Goal: Information Seeking & Learning: Check status

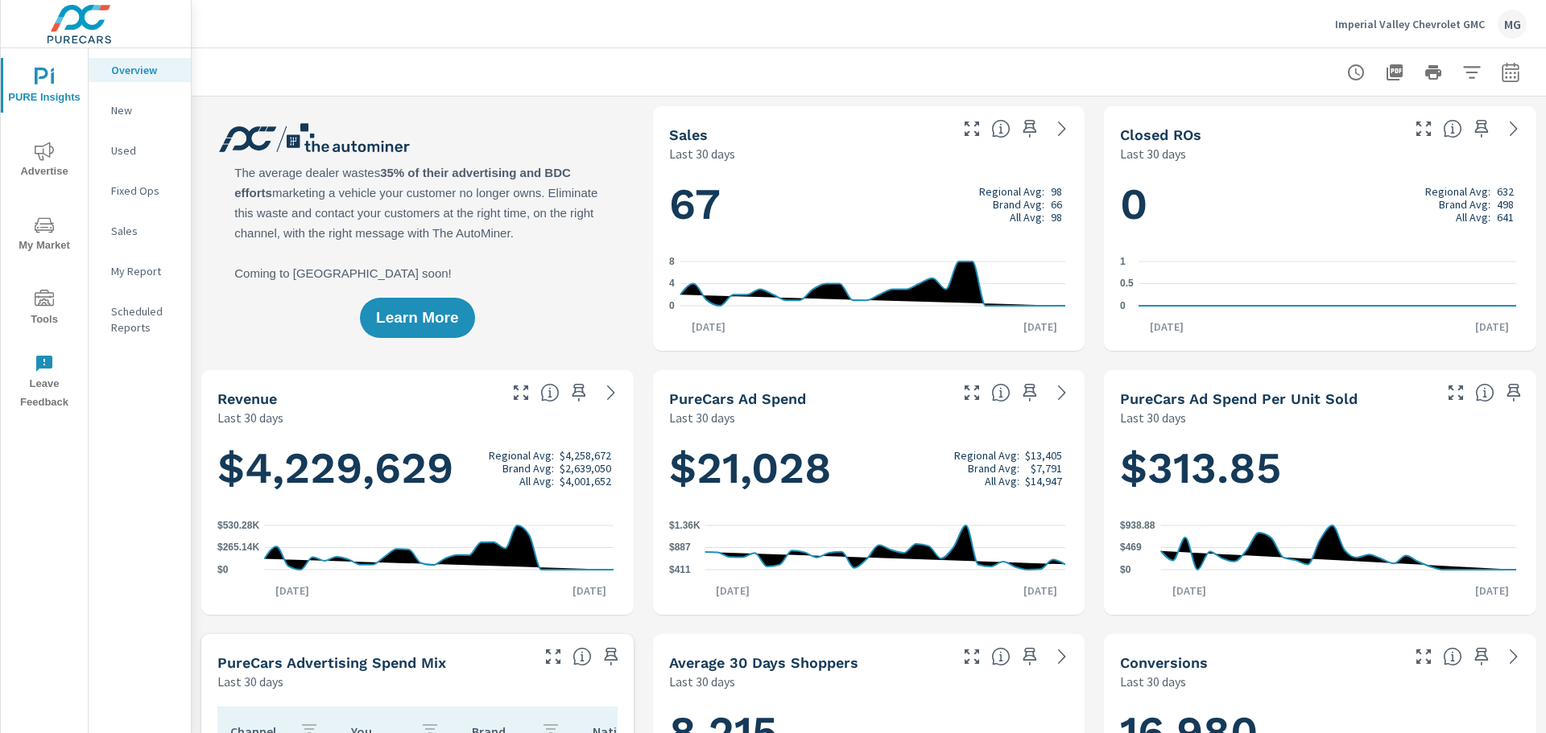
click at [420, 81] on div at bounding box center [868, 71] width 1315 height 47
click at [133, 153] on p "Used" at bounding box center [144, 150] width 67 height 16
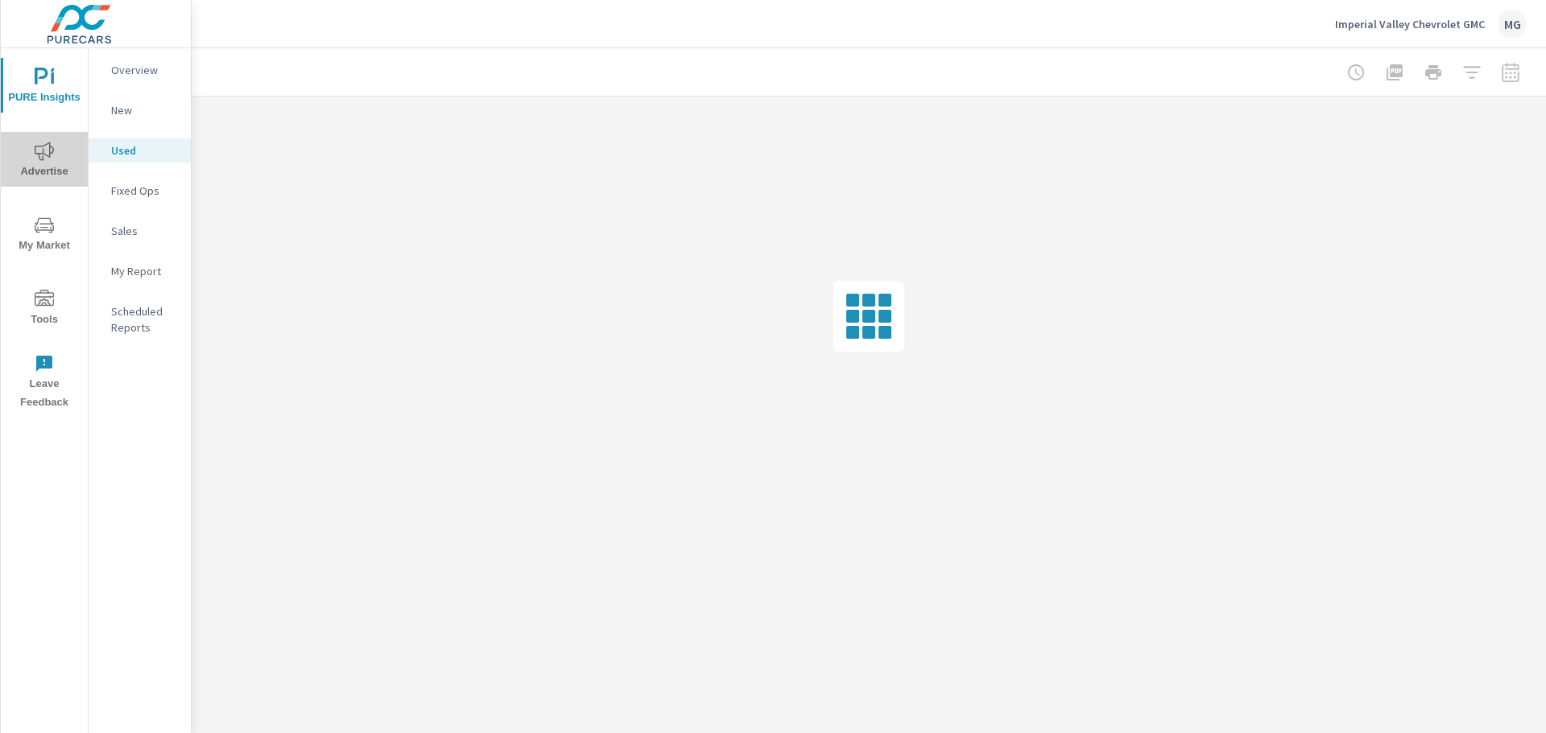
click at [49, 168] on span "Advertise" at bounding box center [44, 161] width 77 height 39
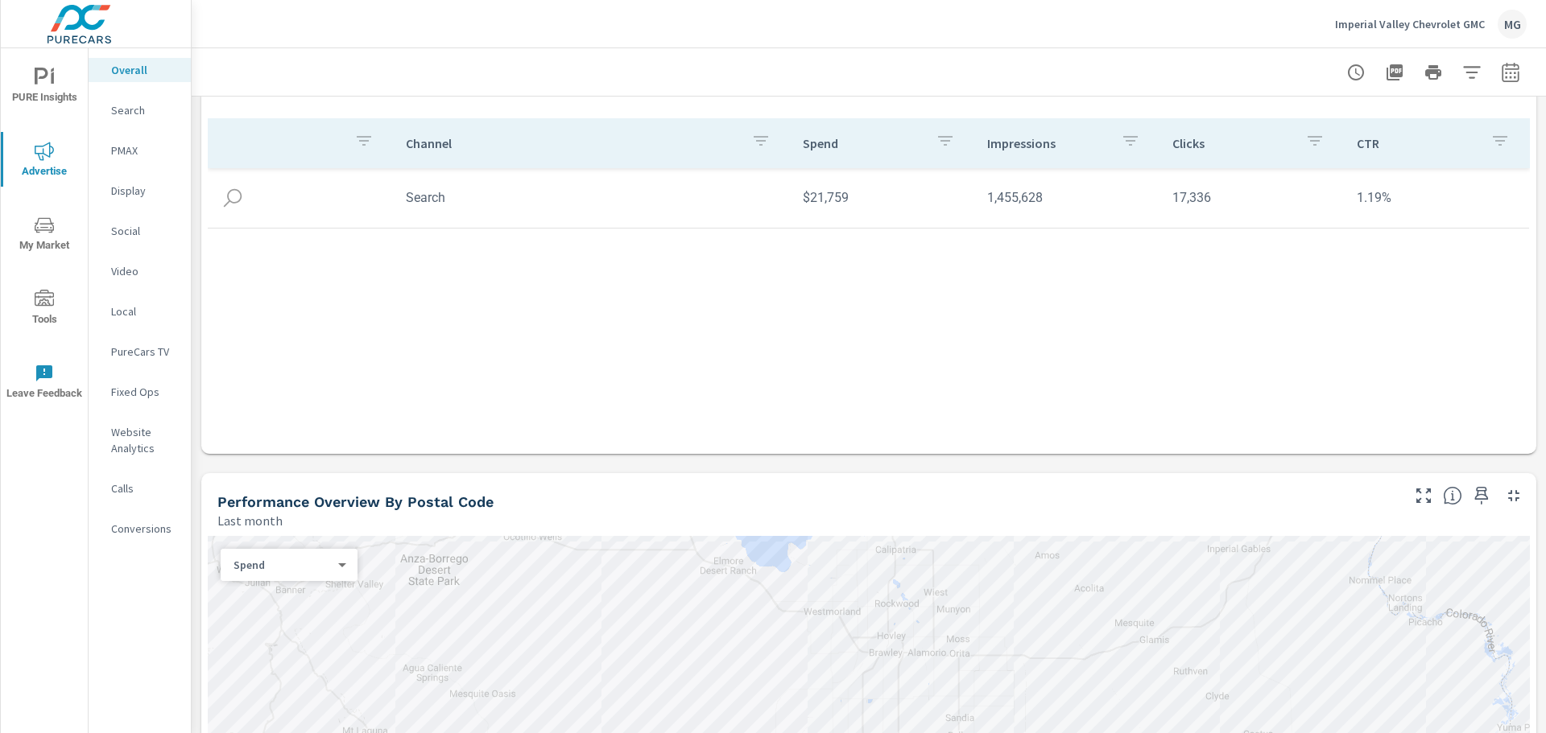
scroll to position [644, 0]
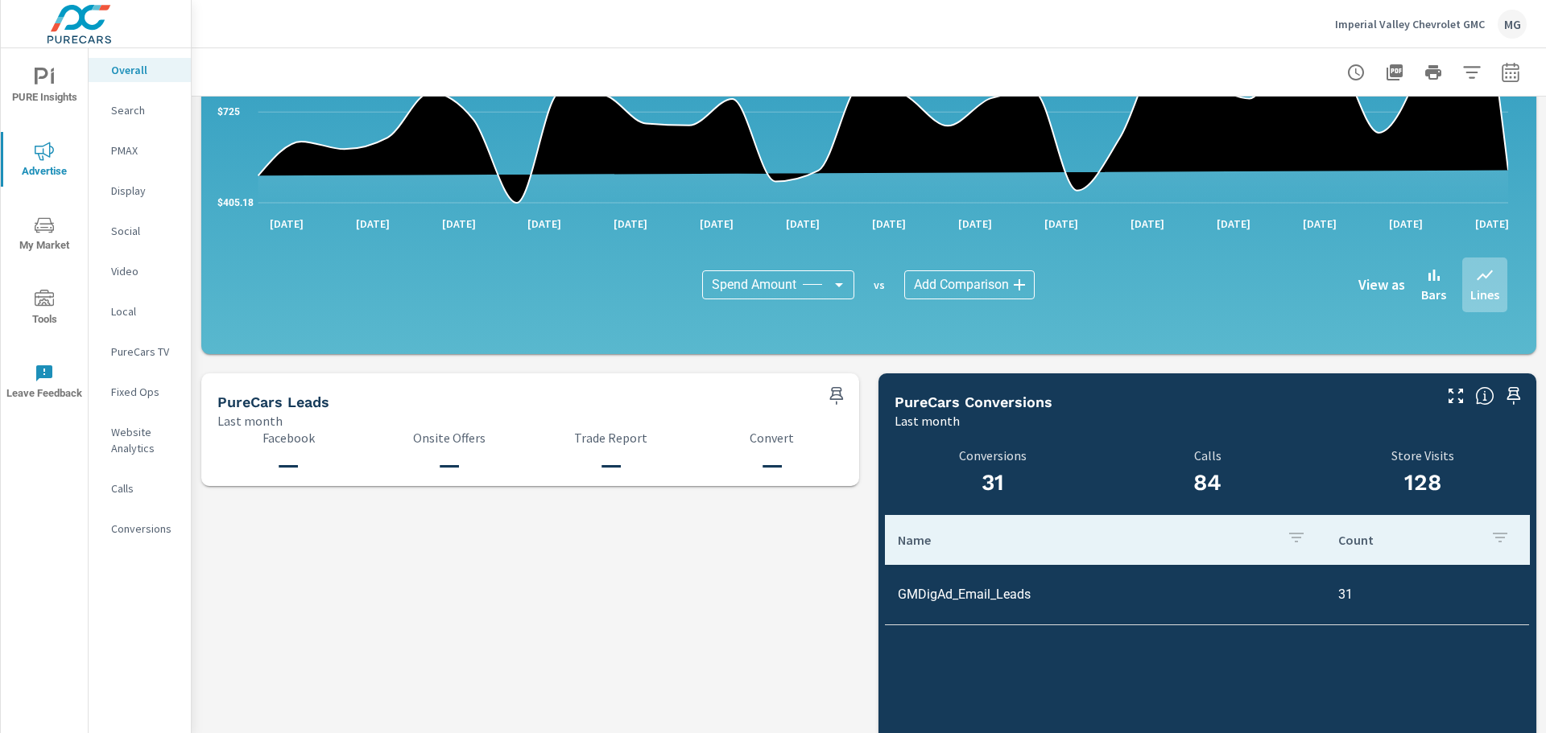
scroll to position [1608, 0]
